Goal: Feedback & Contribution: Submit feedback/report problem

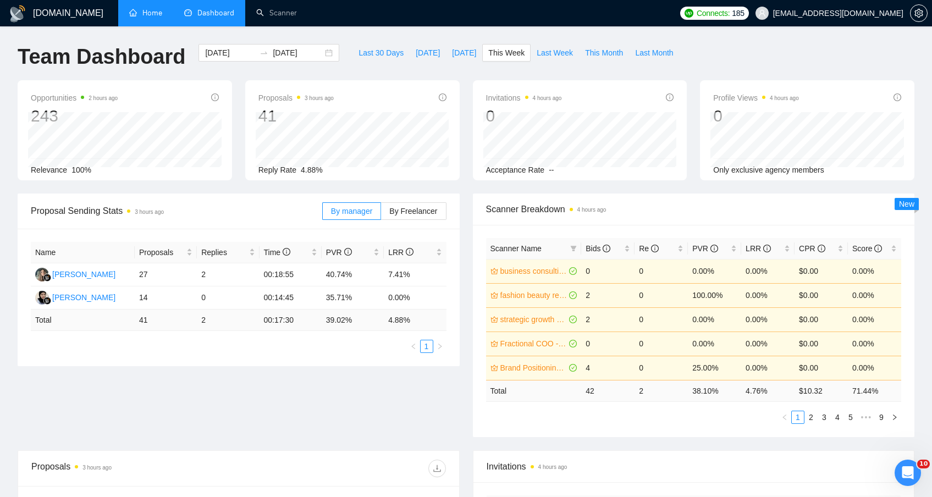
click at [145, 13] on link "Home" at bounding box center [145, 12] width 33 height 9
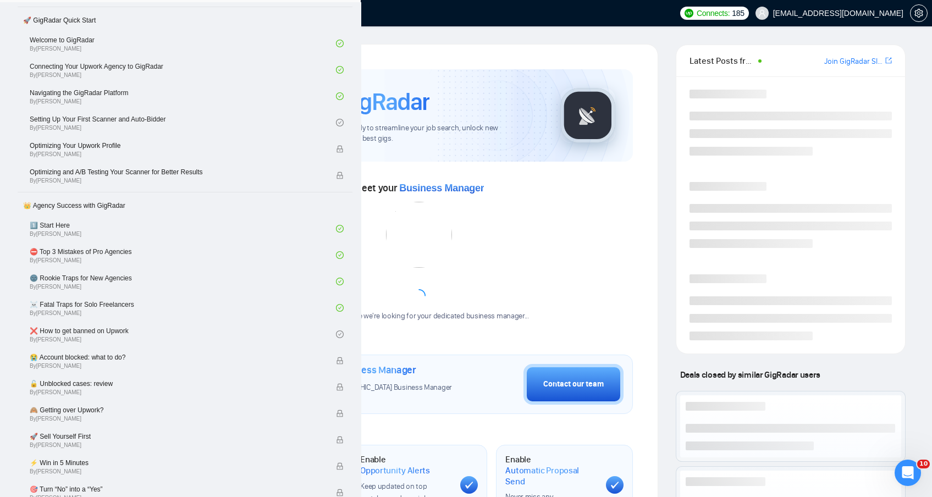
click at [210, 17] on link "Dashboard" at bounding box center [209, 12] width 50 height 9
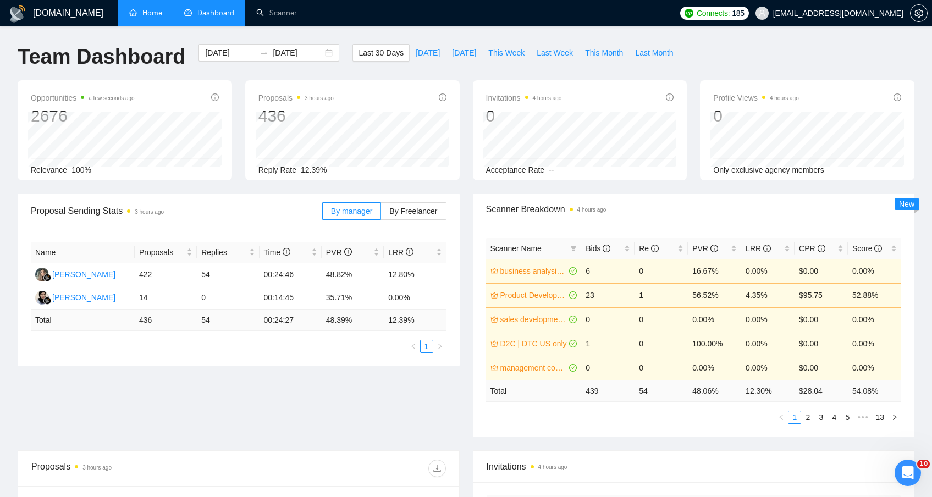
click at [248, 419] on div "Proposal Sending Stats 3 hours ago By manager By Freelancer Name Proposals Repl…" at bounding box center [466, 322] width 910 height 257
click at [427, 48] on span "[DATE]" at bounding box center [428, 53] width 24 height 12
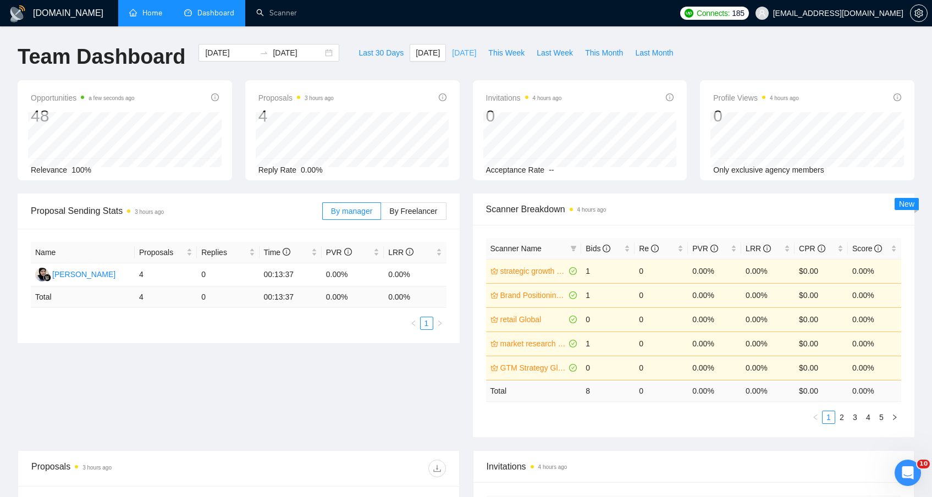
click at [453, 58] on span "[DATE]" at bounding box center [464, 53] width 24 height 12
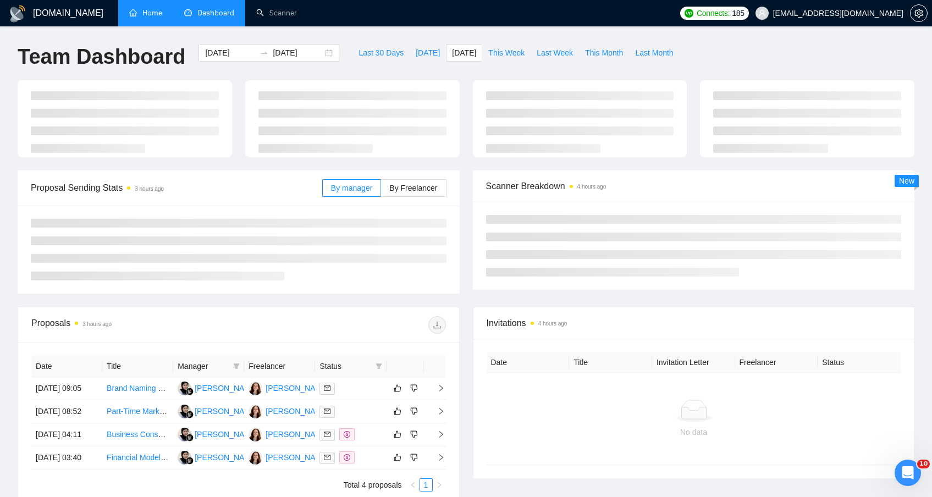
type input "[DATE]"
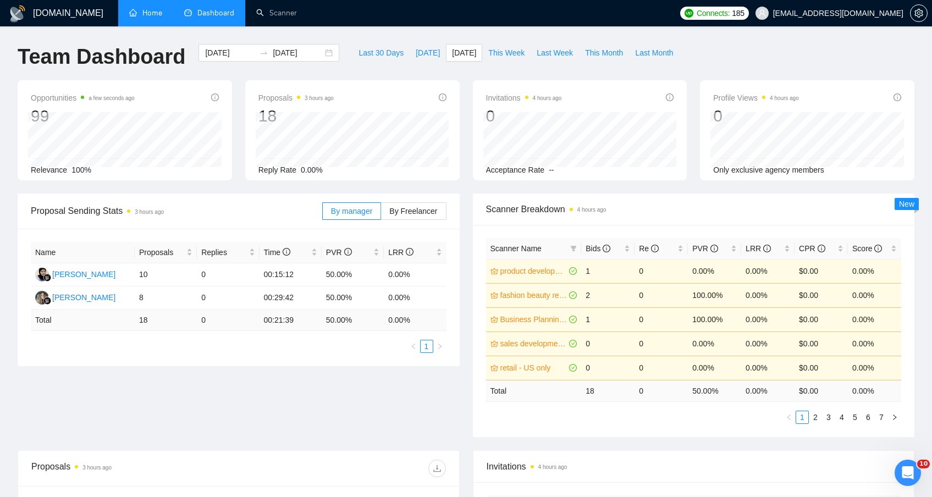
click at [315, 383] on div "Proposal Sending Stats 3 hours ago By manager By Freelancer Name Proposals Repl…" at bounding box center [466, 322] width 910 height 257
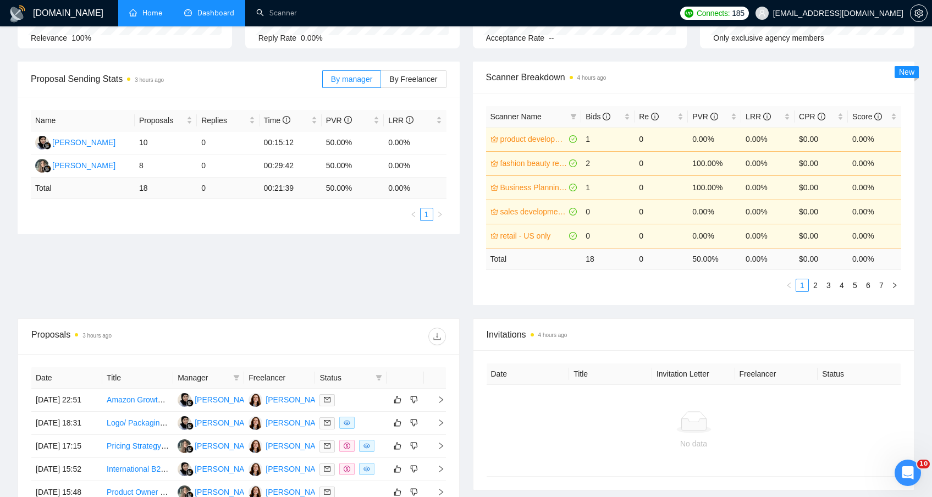
scroll to position [154, 0]
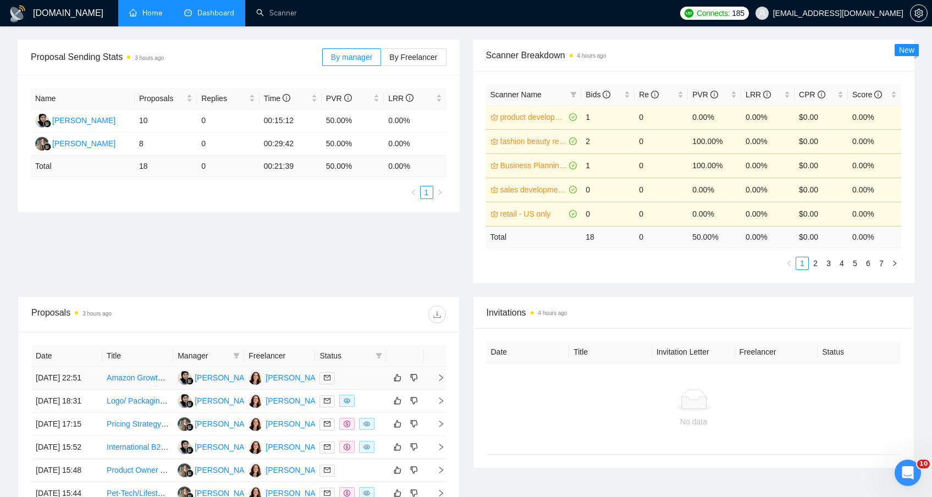
click at [361, 390] on td at bounding box center [350, 378] width 71 height 23
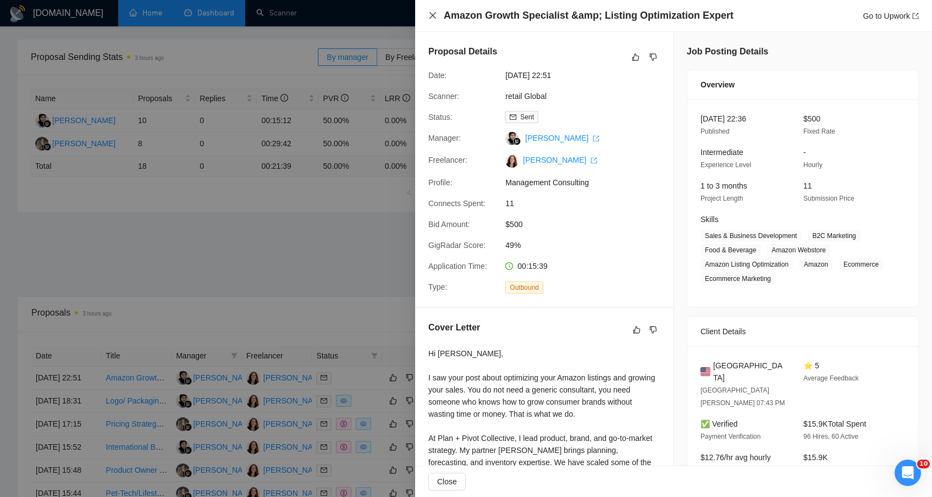
click at [433, 15] on icon "close" at bounding box center [433, 15] width 7 height 7
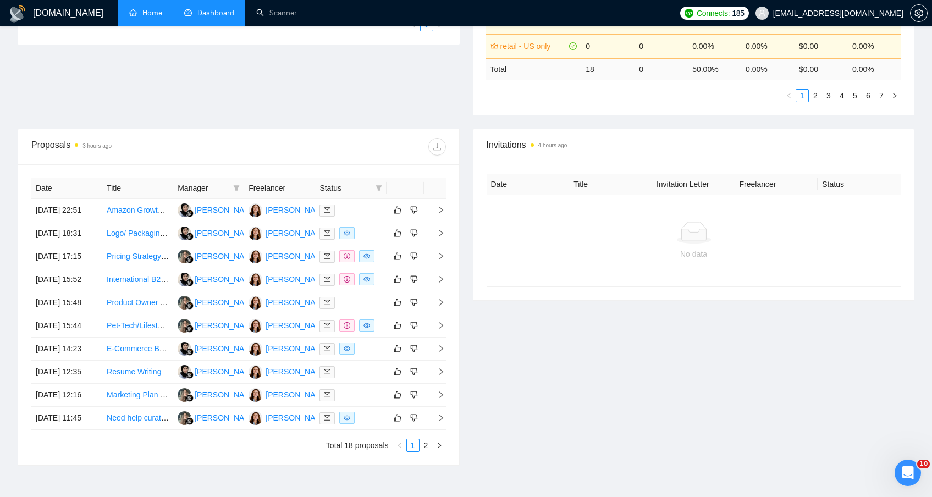
scroll to position [486, 0]
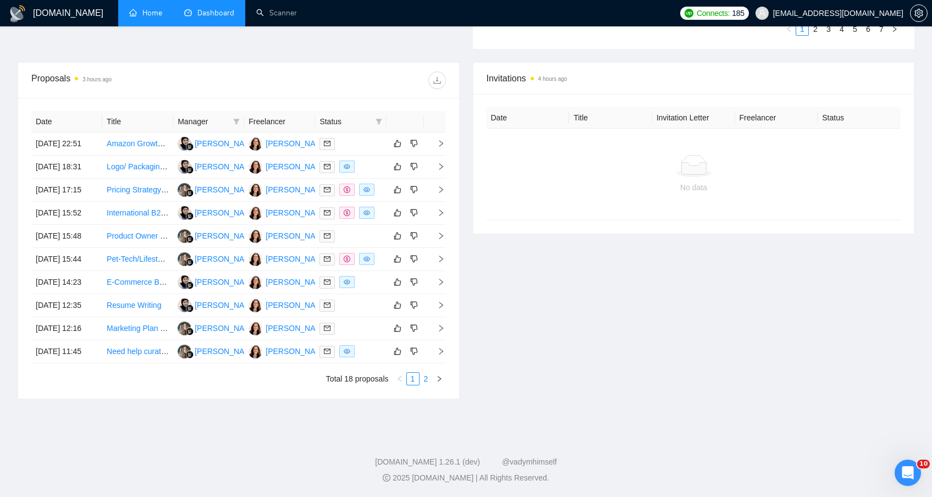
click at [426, 385] on link "2" at bounding box center [426, 379] width 12 height 12
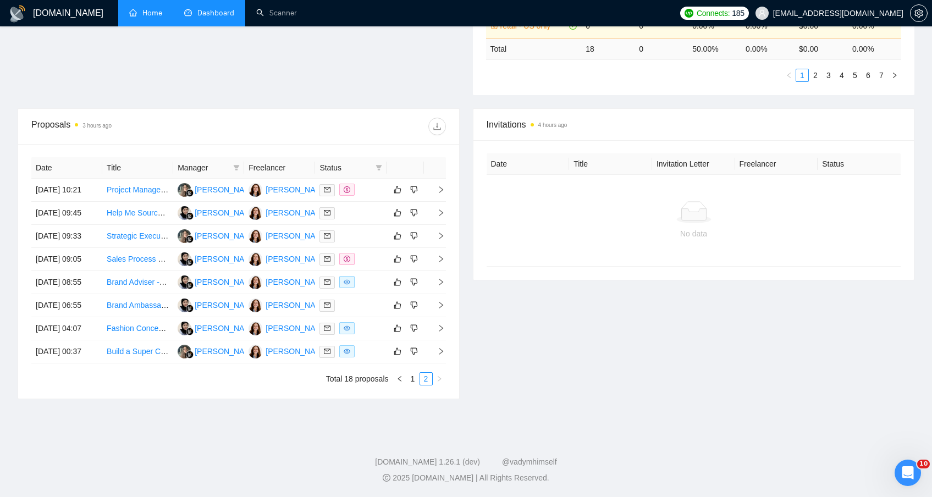
scroll to position [426, 0]
click at [378, 352] on div at bounding box center [351, 351] width 62 height 13
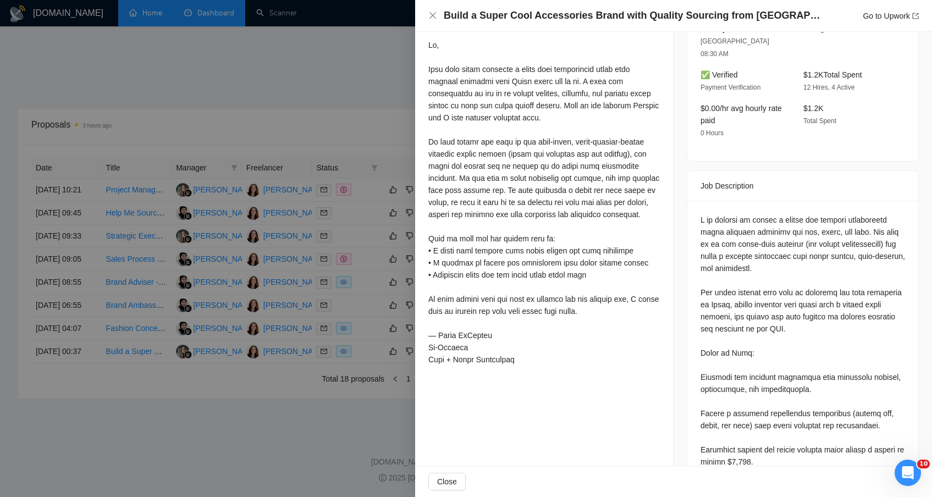
scroll to position [0, 0]
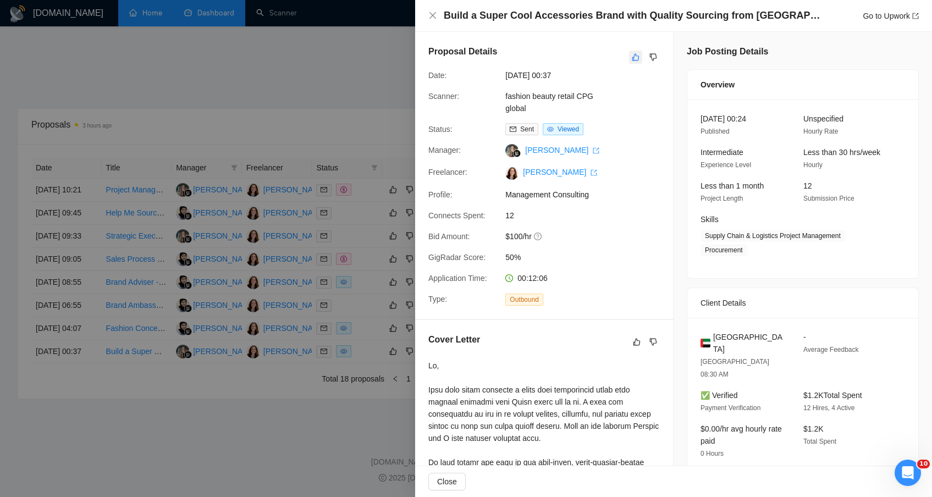
click at [629, 60] on button "button" at bounding box center [635, 57] width 13 height 13
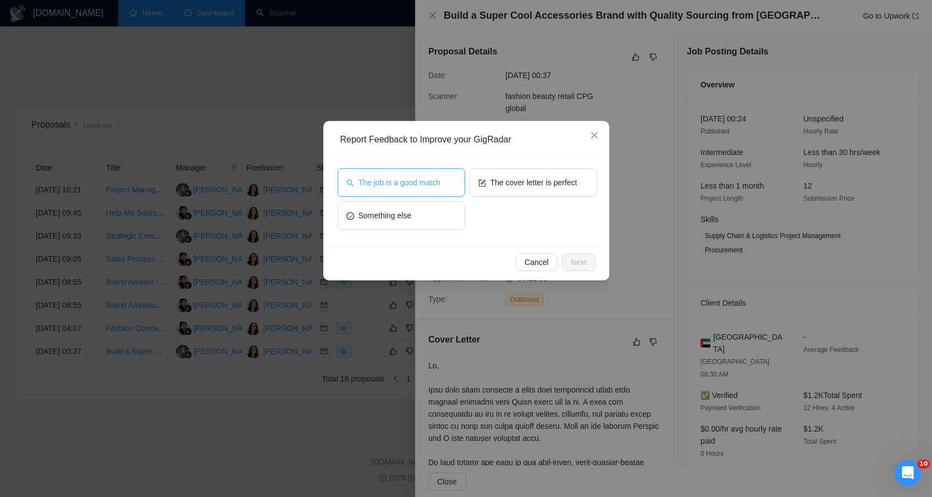
click at [407, 179] on span "The job is a good match" at bounding box center [400, 183] width 82 height 12
click at [589, 256] on button "Next" at bounding box center [579, 263] width 34 height 18
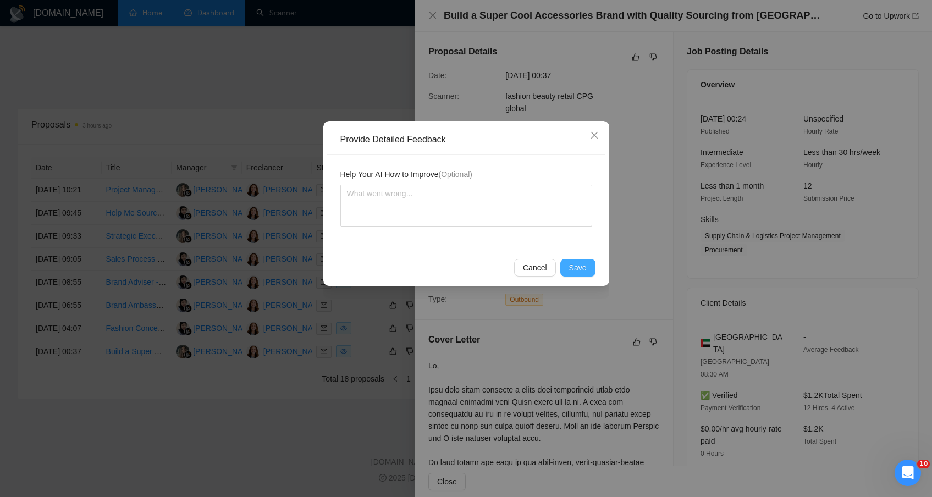
click at [579, 264] on span "Save" at bounding box center [578, 268] width 18 height 12
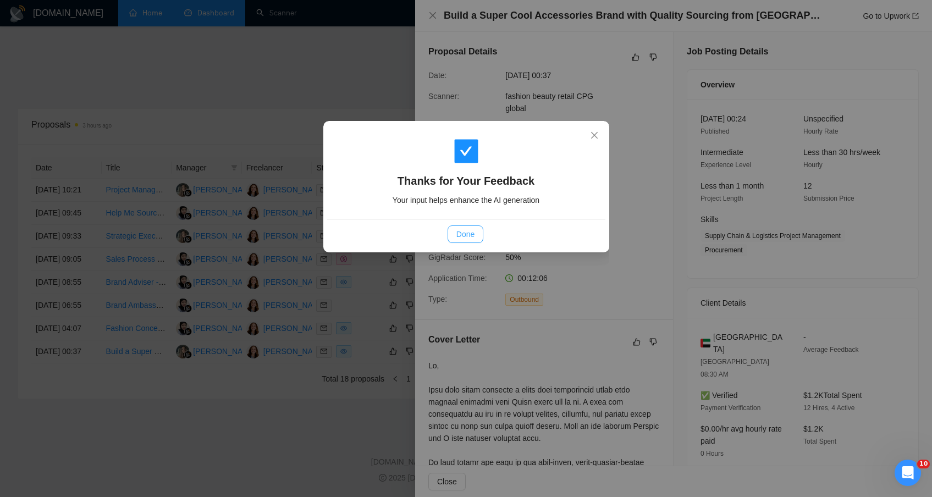
click at [469, 229] on span "Done" at bounding box center [466, 234] width 18 height 12
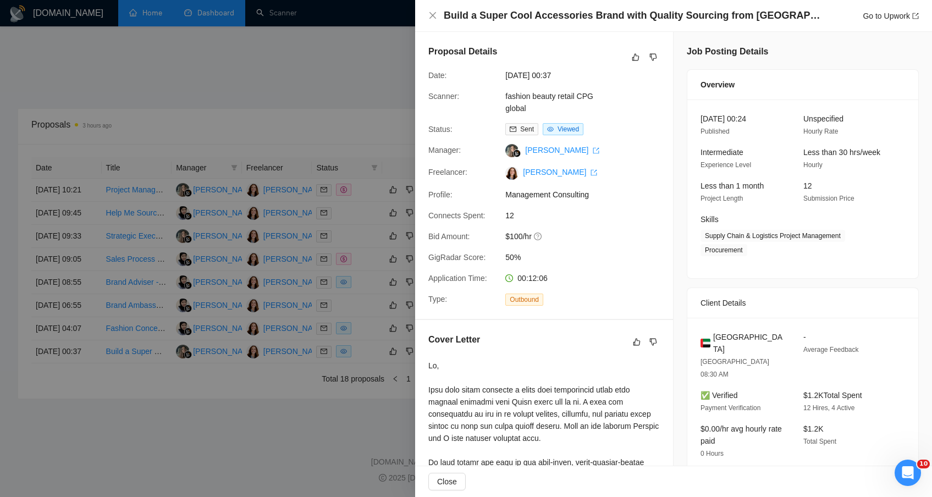
click at [303, 422] on div at bounding box center [466, 248] width 932 height 497
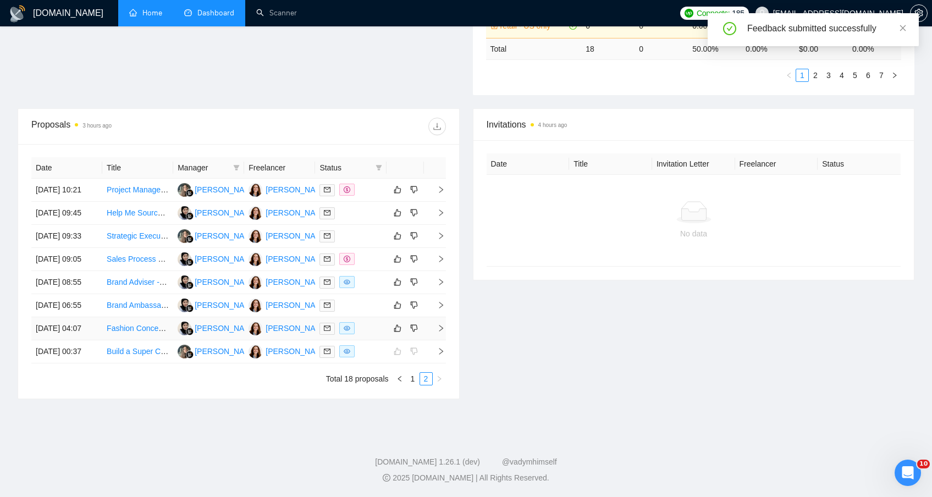
click at [363, 322] on div at bounding box center [351, 328] width 62 height 13
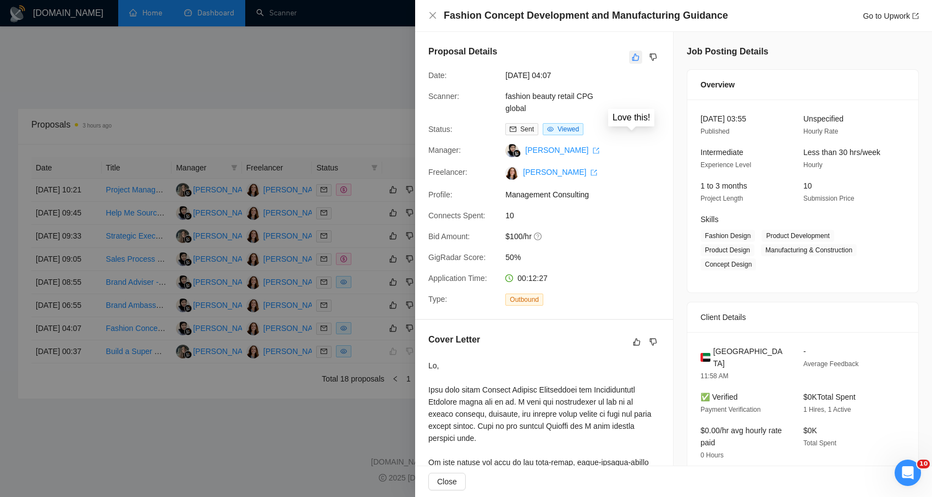
click at [631, 52] on button "button" at bounding box center [635, 57] width 13 height 13
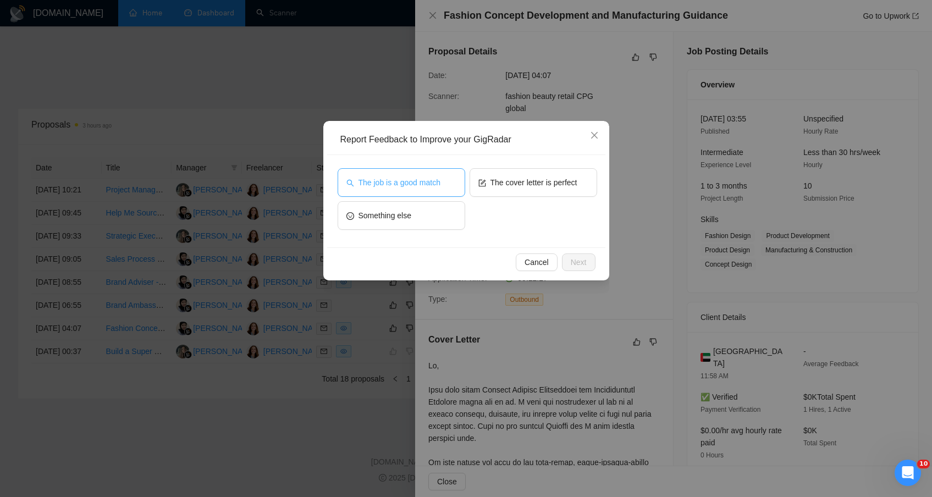
click at [418, 174] on button "The job is a good match" at bounding box center [402, 182] width 128 height 29
click at [586, 261] on button "Next" at bounding box center [579, 263] width 34 height 18
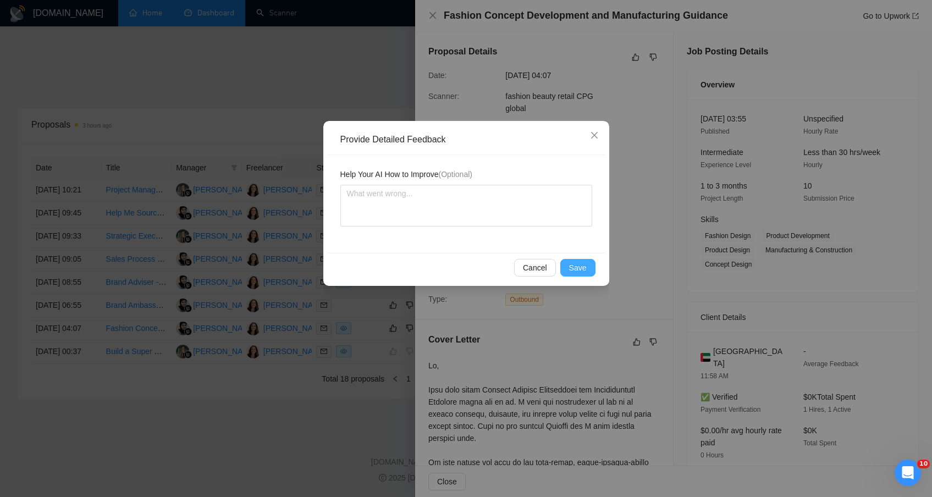
click at [580, 272] on span "Save" at bounding box center [578, 268] width 18 height 12
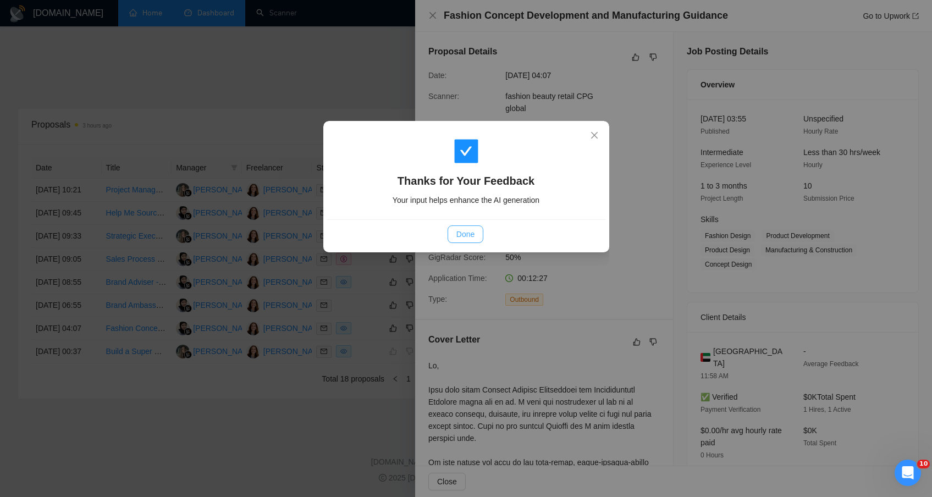
click at [462, 228] on span "Done" at bounding box center [466, 234] width 18 height 12
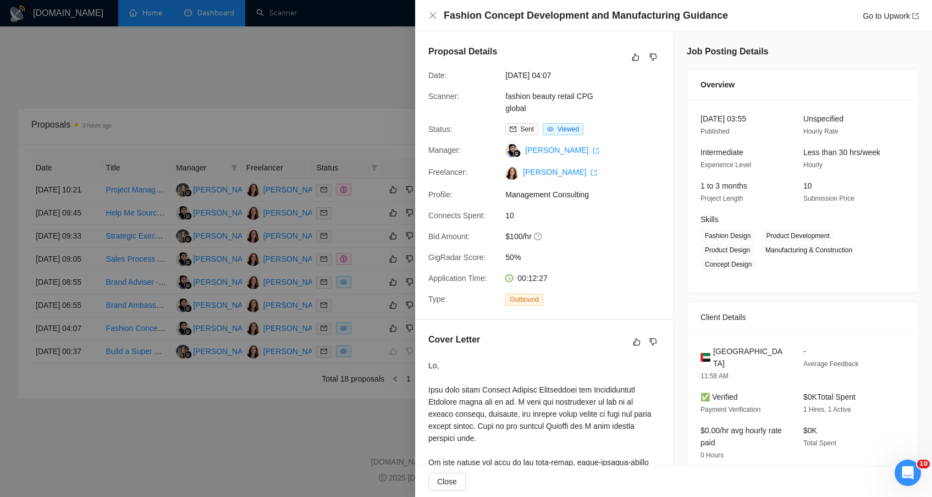
click at [337, 70] on div at bounding box center [466, 248] width 932 height 497
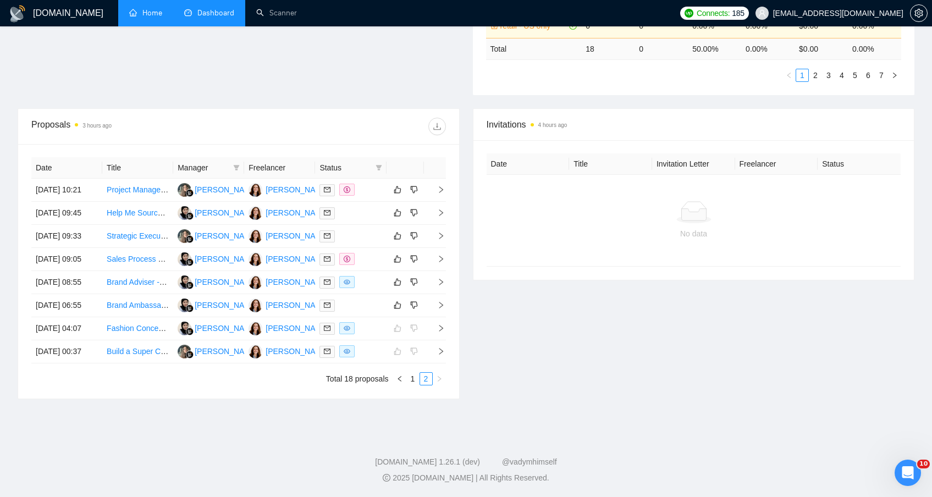
scroll to position [405, 0]
click at [365, 301] on div at bounding box center [351, 305] width 62 height 13
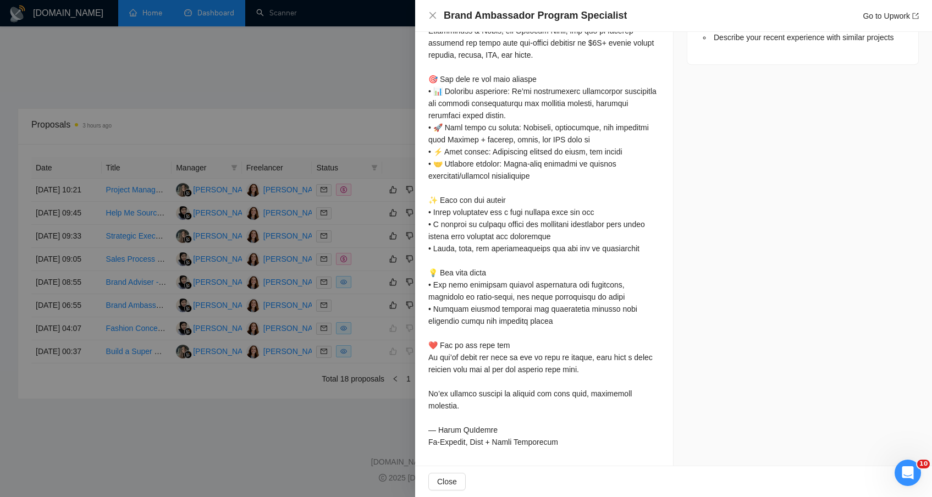
scroll to position [0, 0]
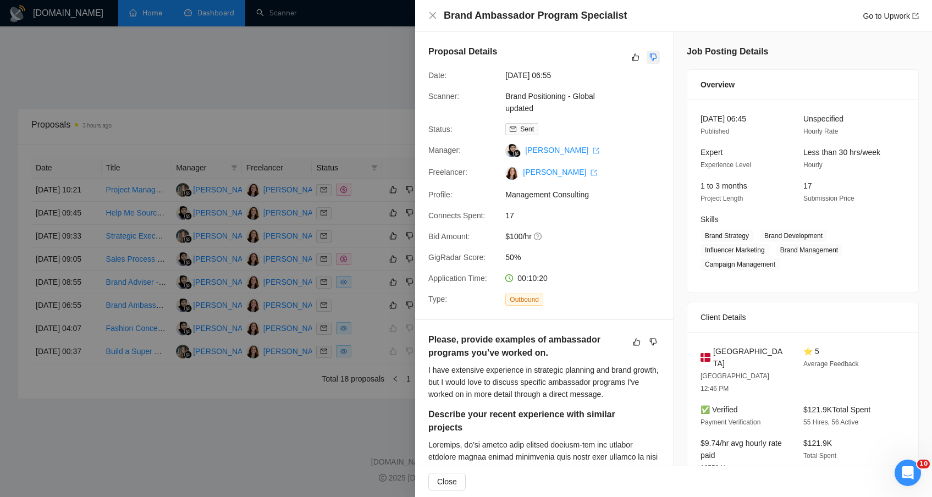
click at [652, 54] on icon "dislike" at bounding box center [654, 57] width 8 height 9
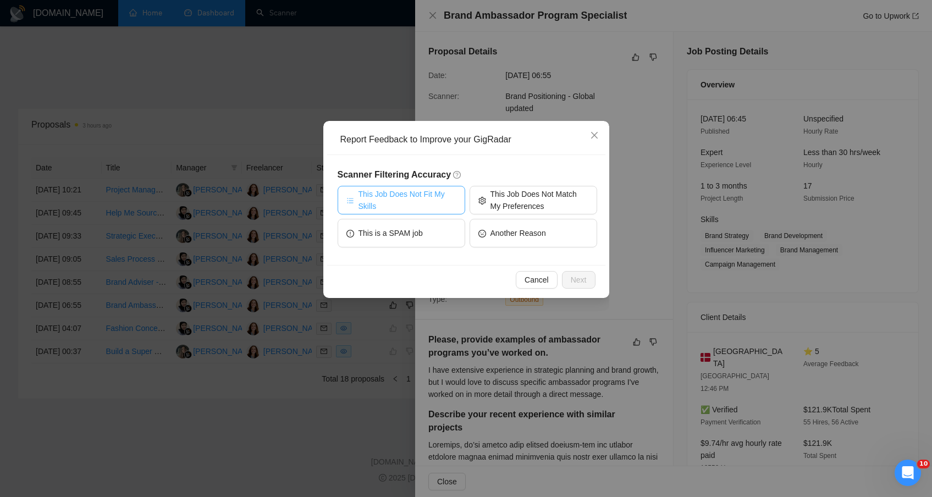
click at [421, 205] on span "This Job Does Not Fit My Skills" at bounding box center [408, 200] width 98 height 24
click at [579, 282] on span "Next" at bounding box center [579, 280] width 16 height 12
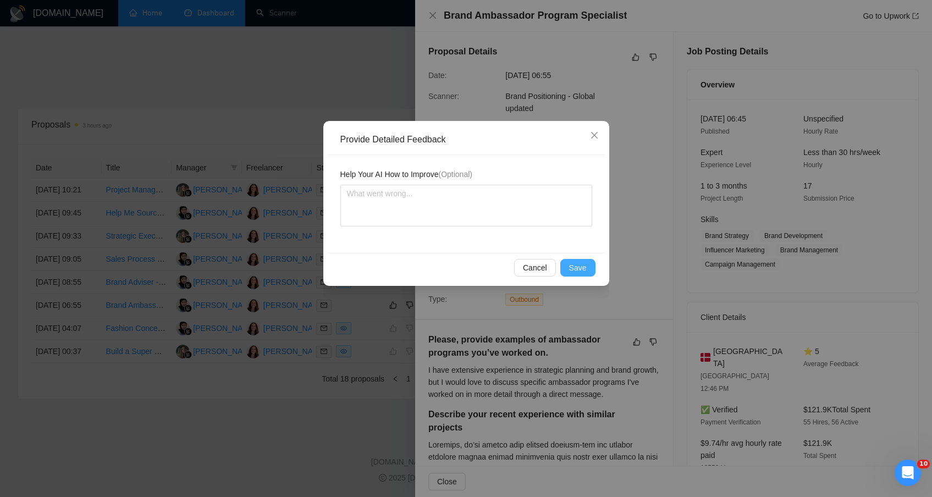
click at [574, 272] on span "Save" at bounding box center [578, 268] width 18 height 12
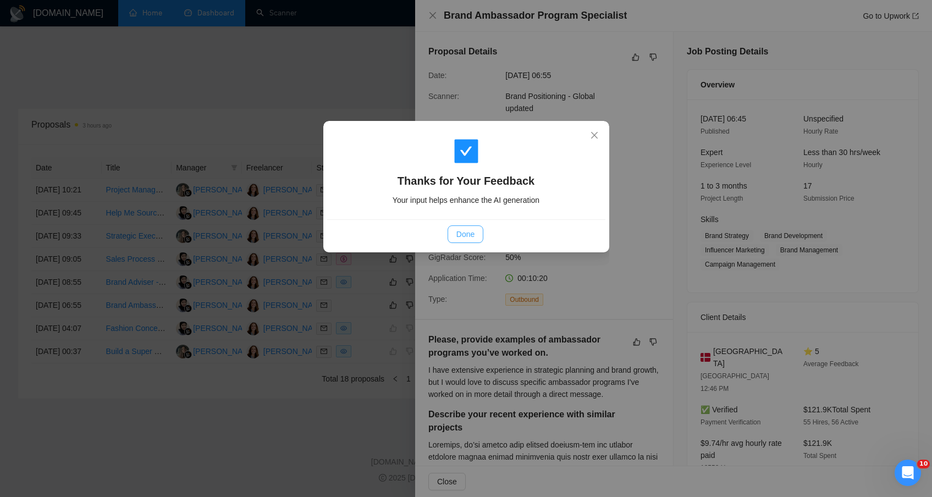
click at [464, 237] on span "Done" at bounding box center [466, 234] width 18 height 12
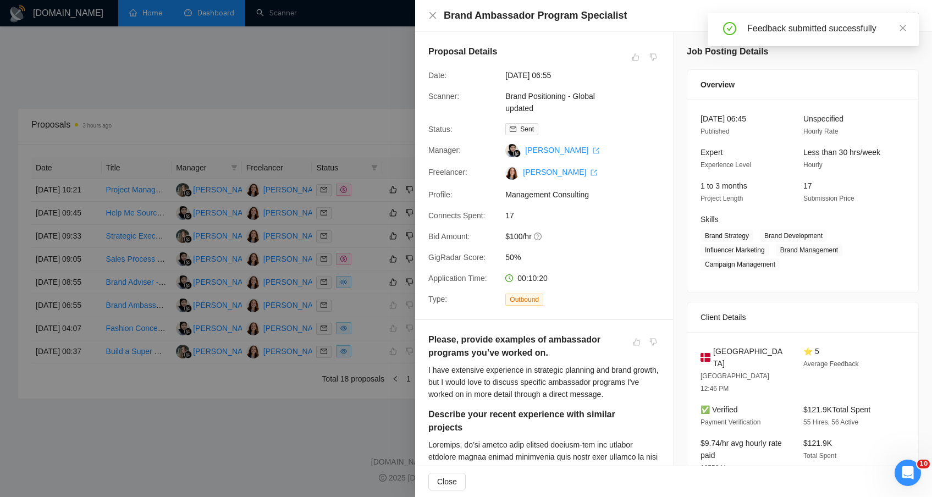
click at [191, 420] on div at bounding box center [466, 248] width 932 height 497
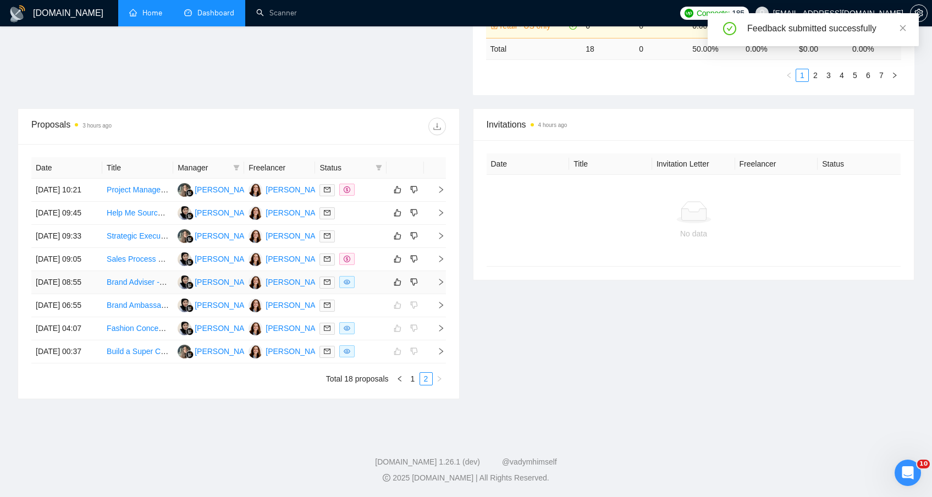
click at [377, 275] on td at bounding box center [350, 282] width 71 height 23
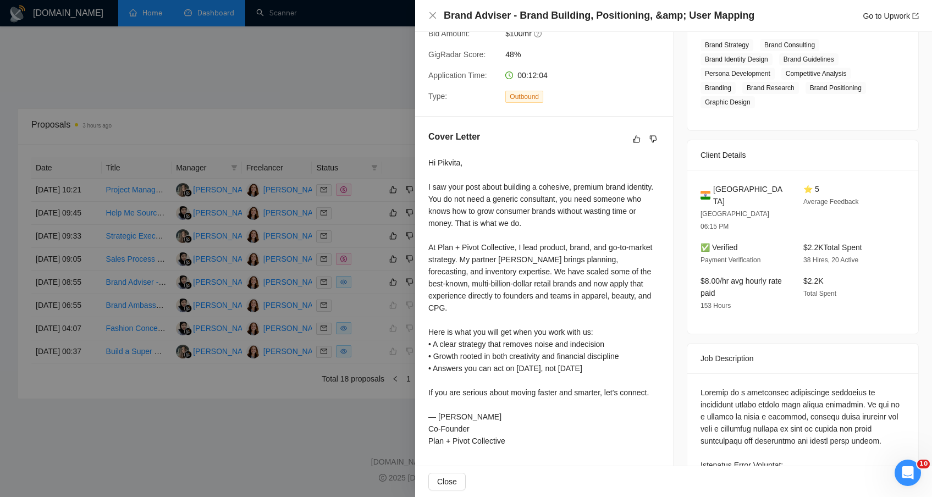
scroll to position [33, 0]
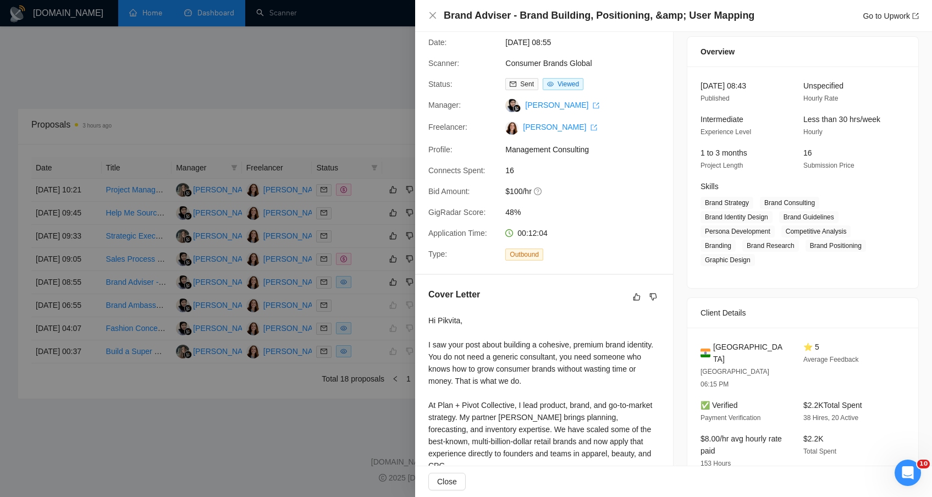
click at [929, 24] on div "Brand Adviser - Brand Building, Positioning, &amp; User Mapping Go to Upwork" at bounding box center [673, 16] width 517 height 32
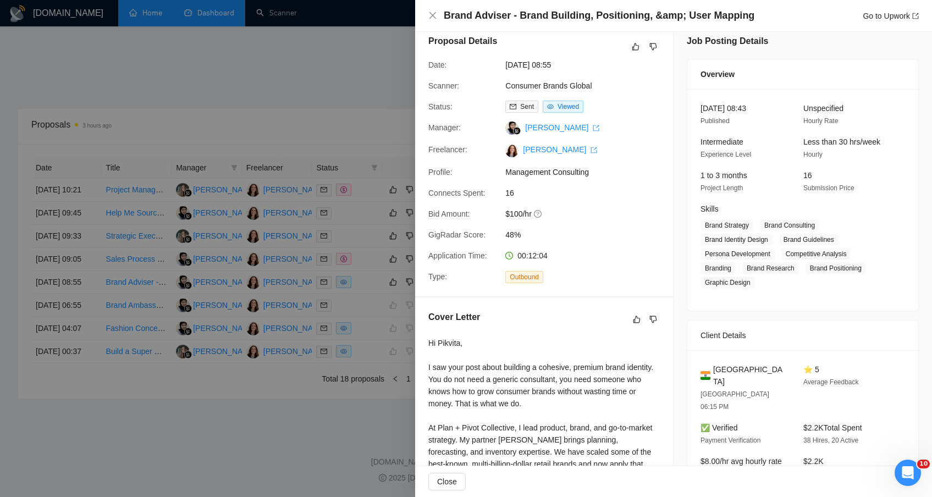
scroll to position [0, 0]
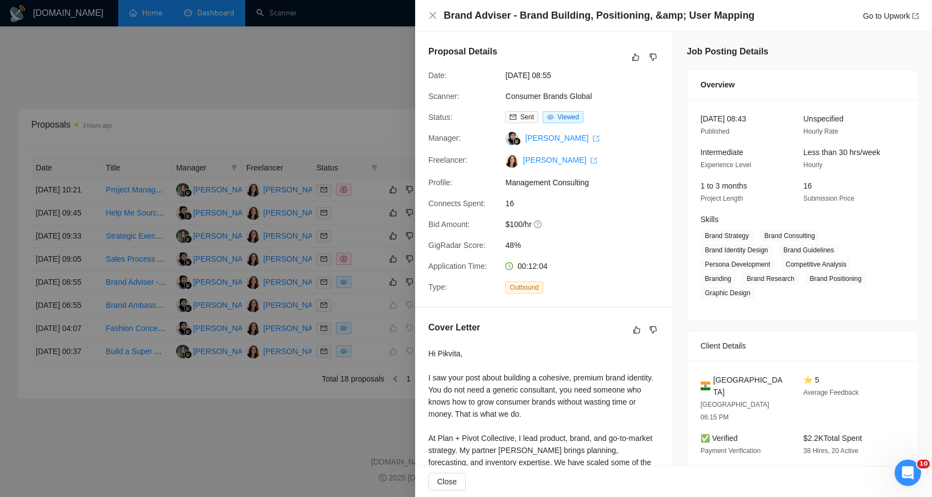
click at [434, 10] on div "Brand Adviser - Brand Building, Positioning, &amp; User Mapping Go to Upwork" at bounding box center [674, 16] width 491 height 14
click at [434, 15] on icon "close" at bounding box center [433, 15] width 7 height 7
